Goal: Transaction & Acquisition: Purchase product/service

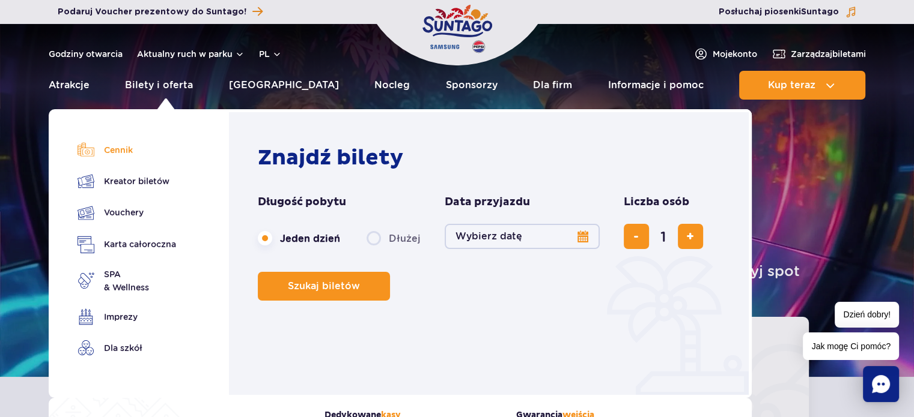
click at [122, 146] on link "Cennik" at bounding box center [126, 150] width 99 height 17
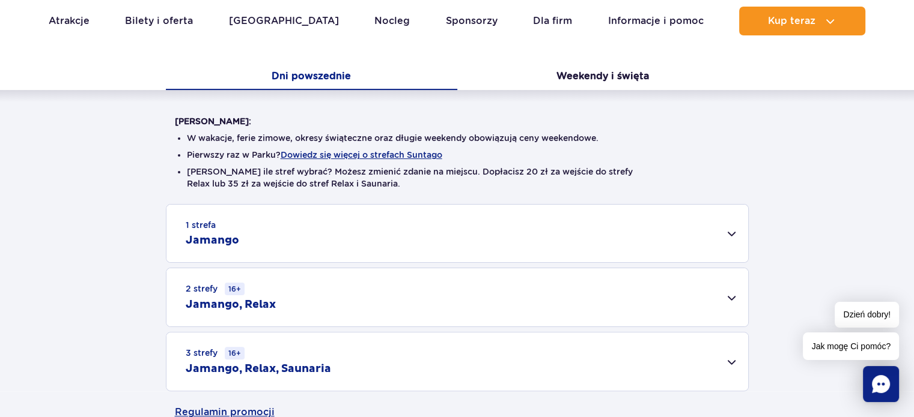
scroll to position [360, 0]
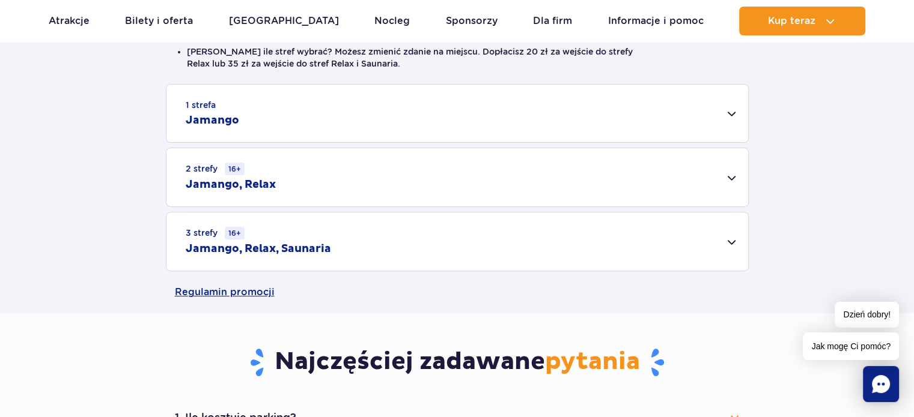
click at [734, 243] on div "3 strefy 16+ Jamango, Relax, Saunaria" at bounding box center [456, 242] width 581 height 58
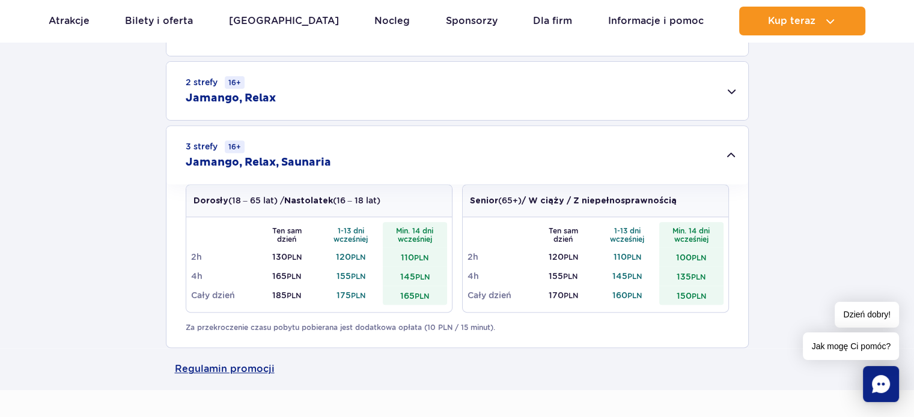
scroll to position [420, 0]
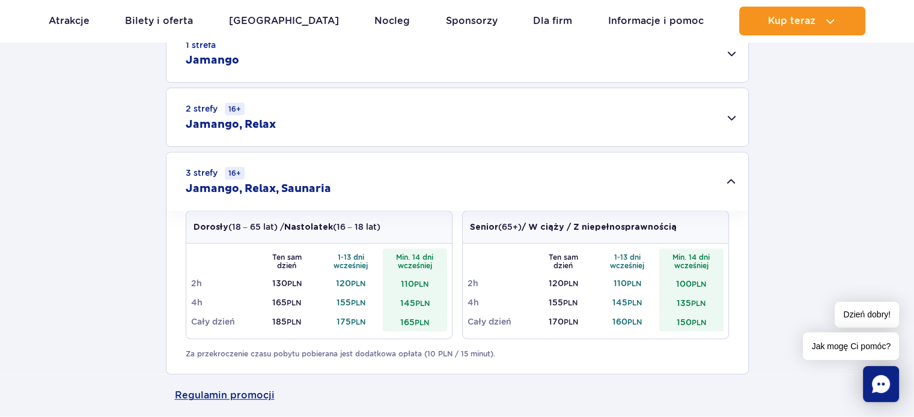
click at [731, 117] on div "2 strefy 16+ Jamango, Relax" at bounding box center [456, 117] width 581 height 58
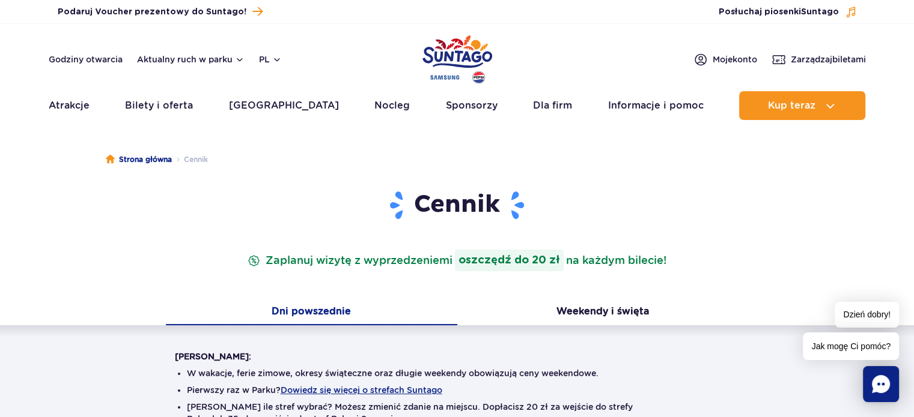
scroll to position [0, 0]
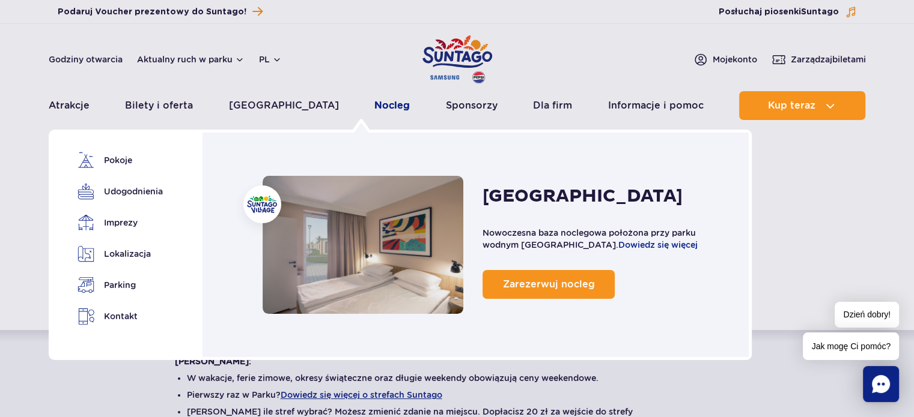
click at [376, 103] on link "Nocleg" at bounding box center [391, 105] width 35 height 29
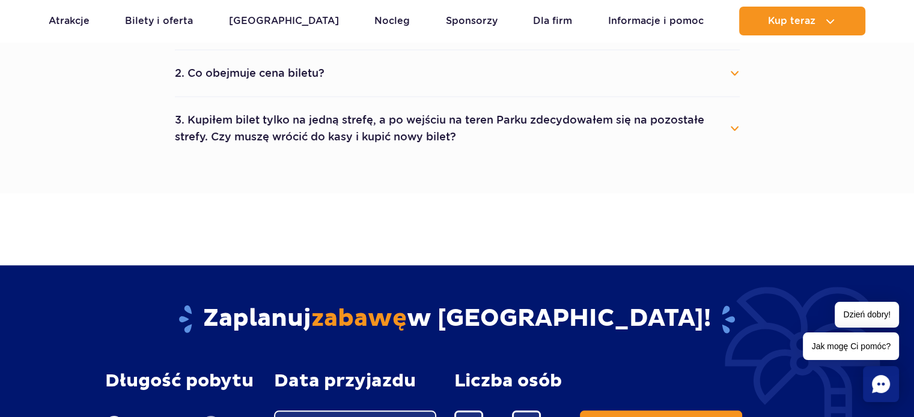
scroll to position [1081, 0]
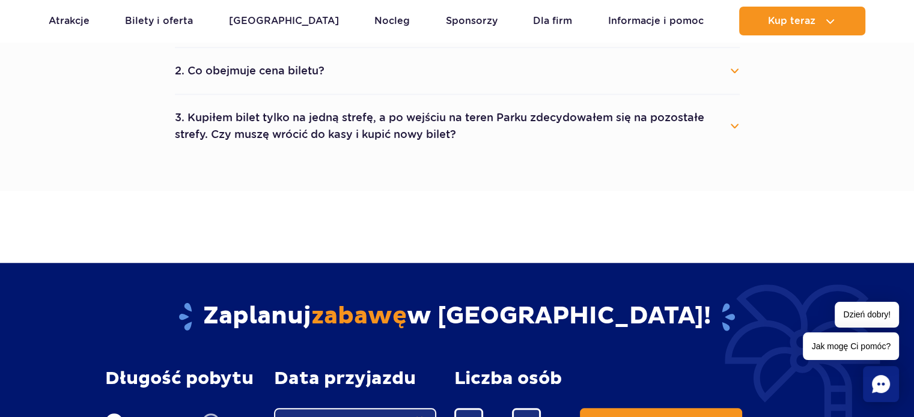
click at [291, 70] on button "2. Co obejmuje cena biletu?" at bounding box center [457, 71] width 565 height 26
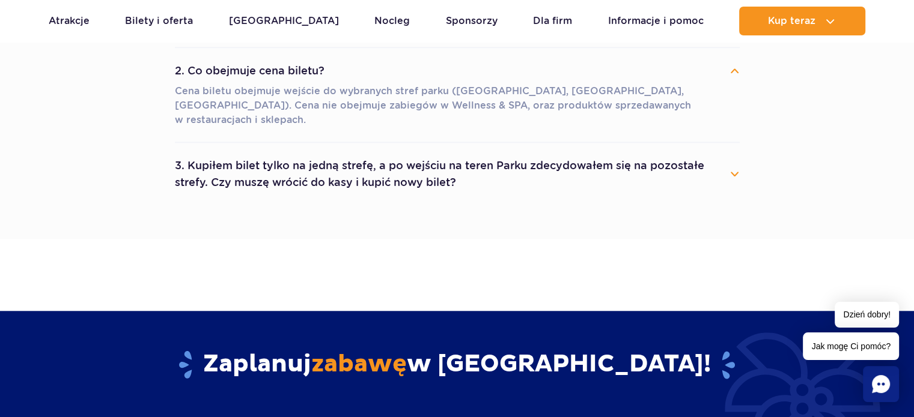
click at [258, 168] on button "3. Kupiłem bilet tylko na jedną strefę, a po wejściu na teren Parku zdecydowałe…" at bounding box center [457, 174] width 565 height 43
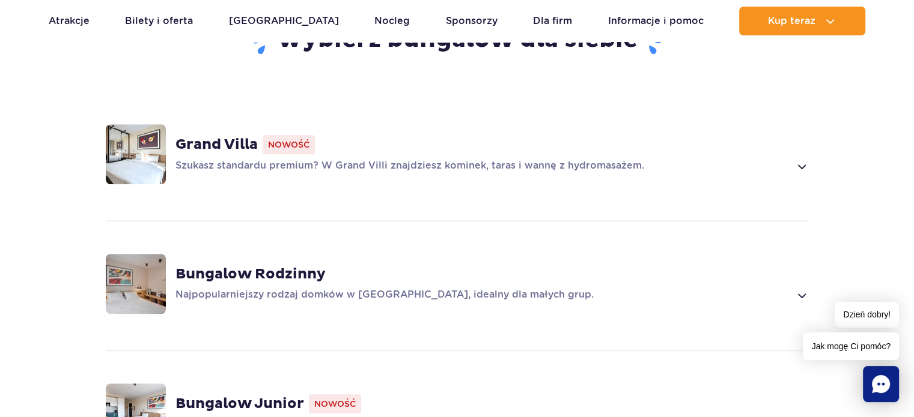
scroll to position [901, 0]
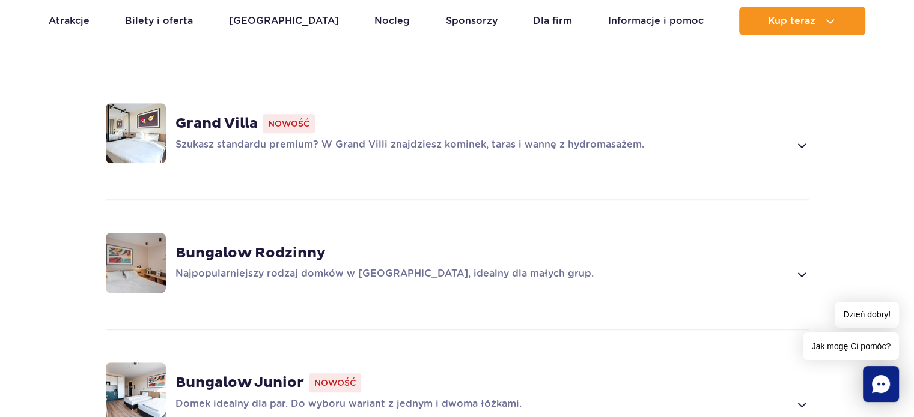
click at [193, 115] on strong "Grand Villa" at bounding box center [216, 124] width 82 height 18
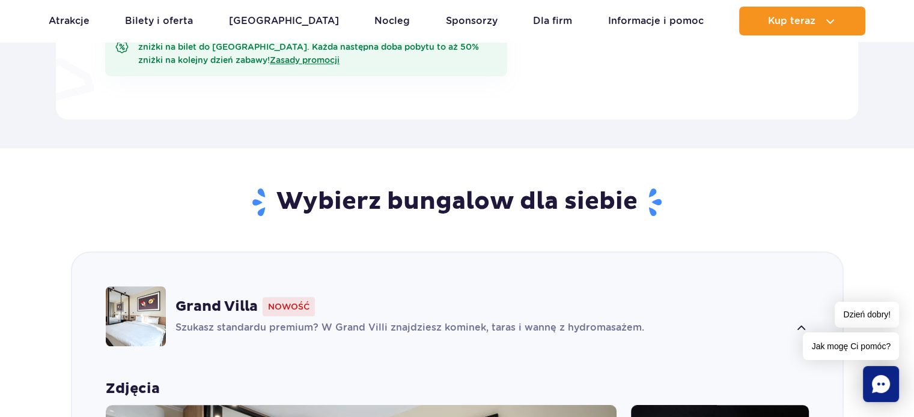
scroll to position [716, 0]
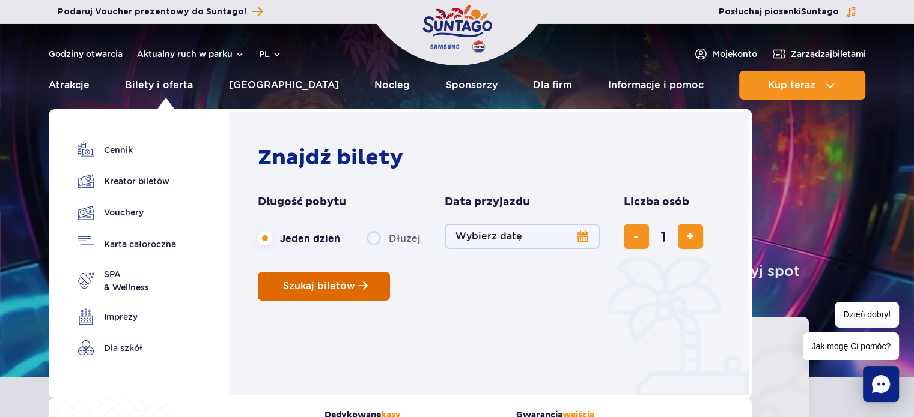
click at [314, 294] on button "Szukaj biletów" at bounding box center [324, 286] width 132 height 29
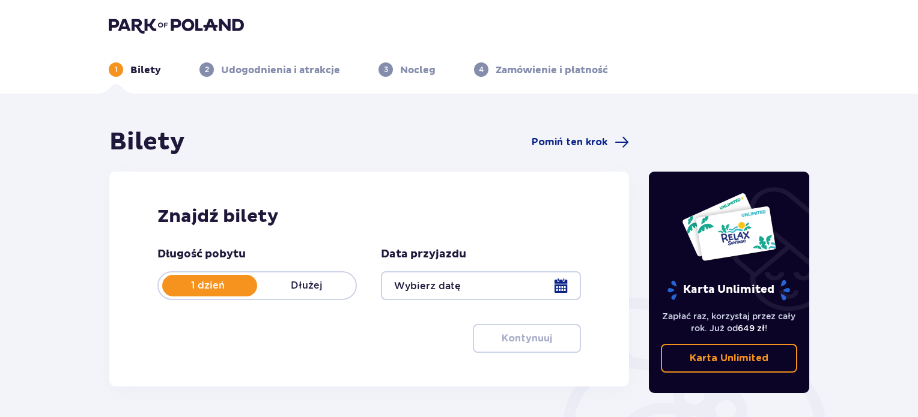
click at [570, 285] on div at bounding box center [480, 286] width 199 height 29
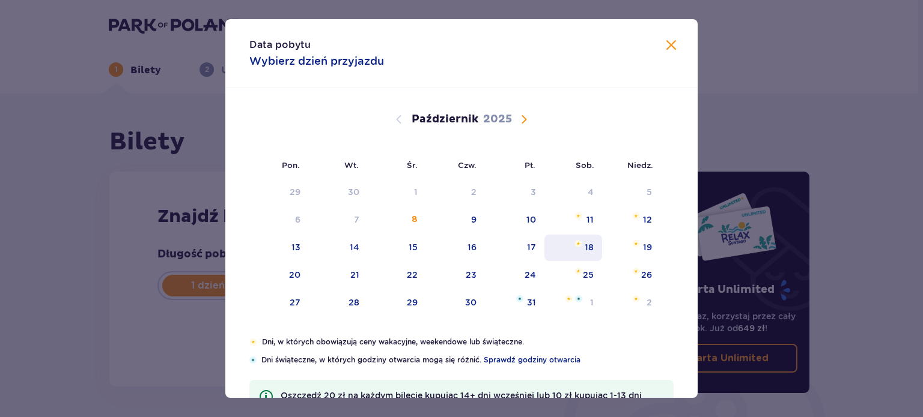
click at [587, 244] on div "18" at bounding box center [588, 247] width 9 height 12
type input "18.10.25"
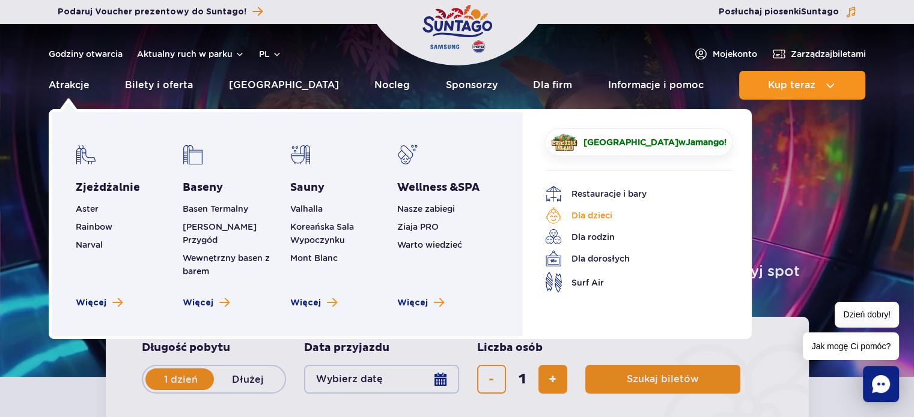
click at [593, 211] on link "Dla dzieci" at bounding box center [629, 215] width 169 height 17
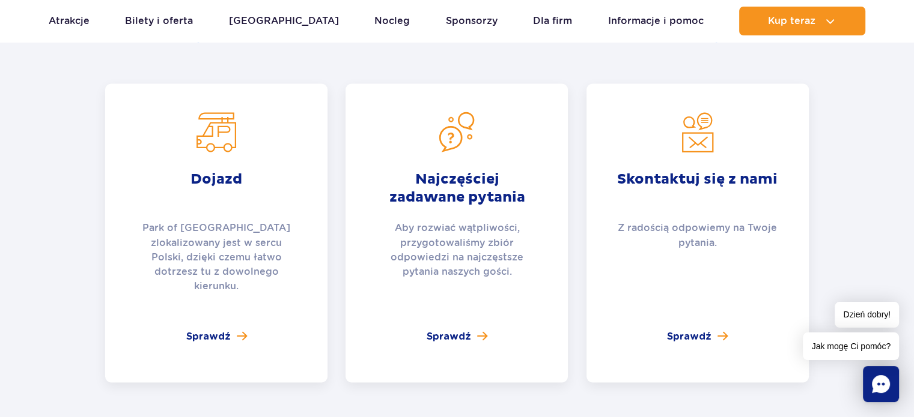
scroll to position [2283, 0]
